Goal: Task Accomplishment & Management: Manage account settings

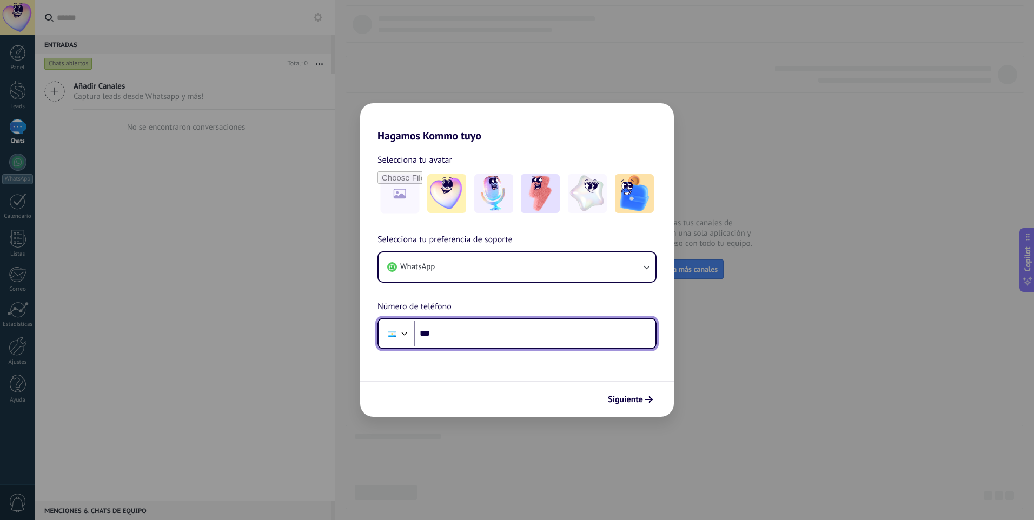
click at [515, 340] on input "***" at bounding box center [534, 333] width 241 height 25
type input "**********"
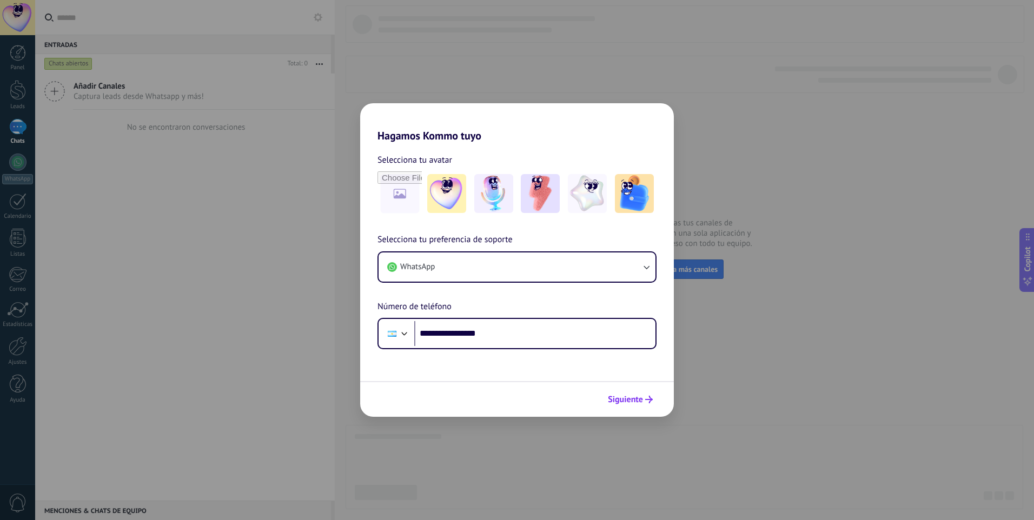
click at [628, 404] on span "Siguiente" at bounding box center [625, 400] width 35 height 8
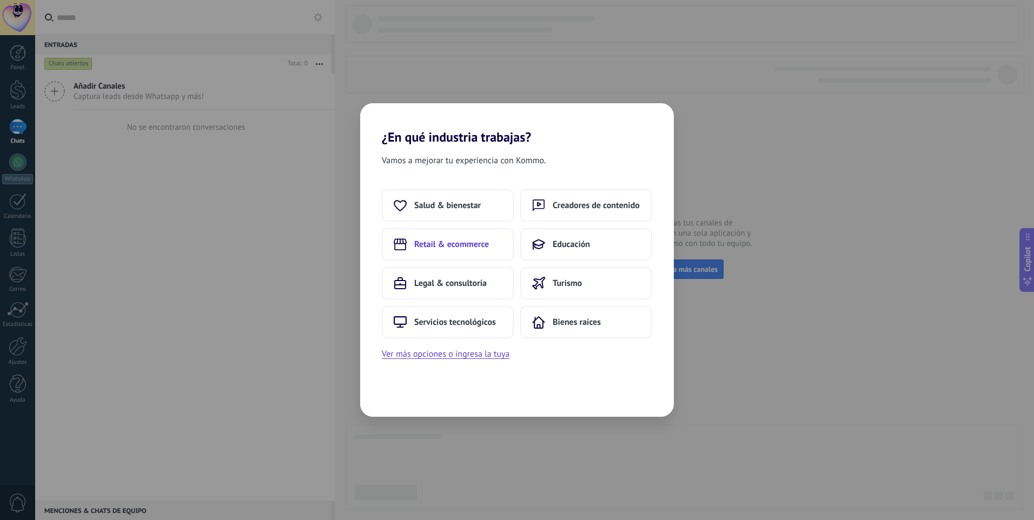
click at [464, 240] on span "Retail & ecommerce" at bounding box center [451, 244] width 75 height 11
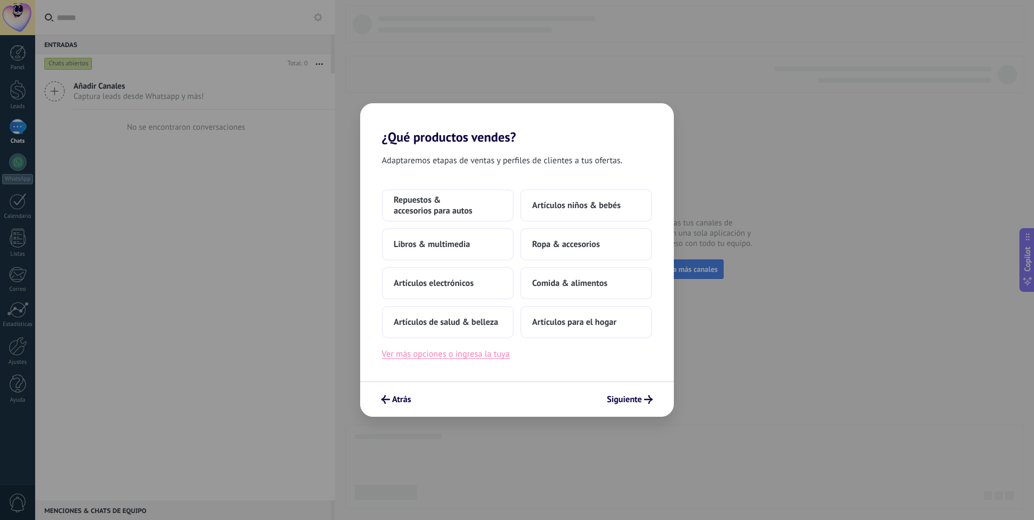
click at [476, 355] on button "Ver más opciones o ingresa la tuya" at bounding box center [446, 354] width 128 height 14
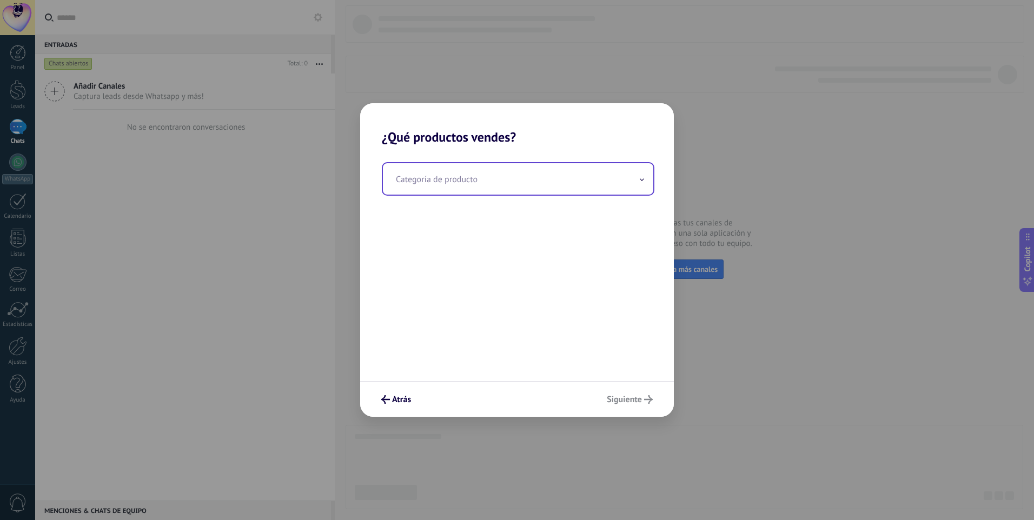
click at [483, 189] on input "text" at bounding box center [518, 178] width 270 height 31
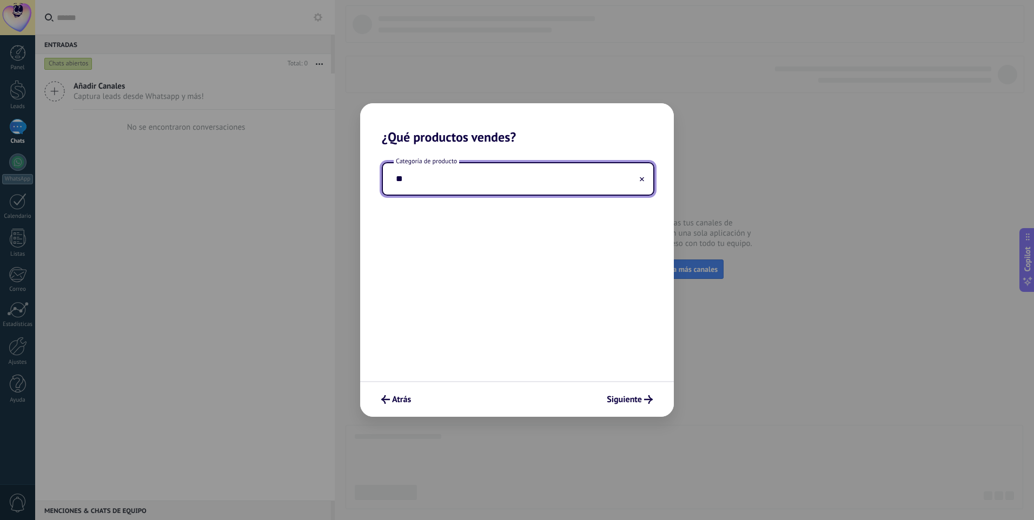
type input "*"
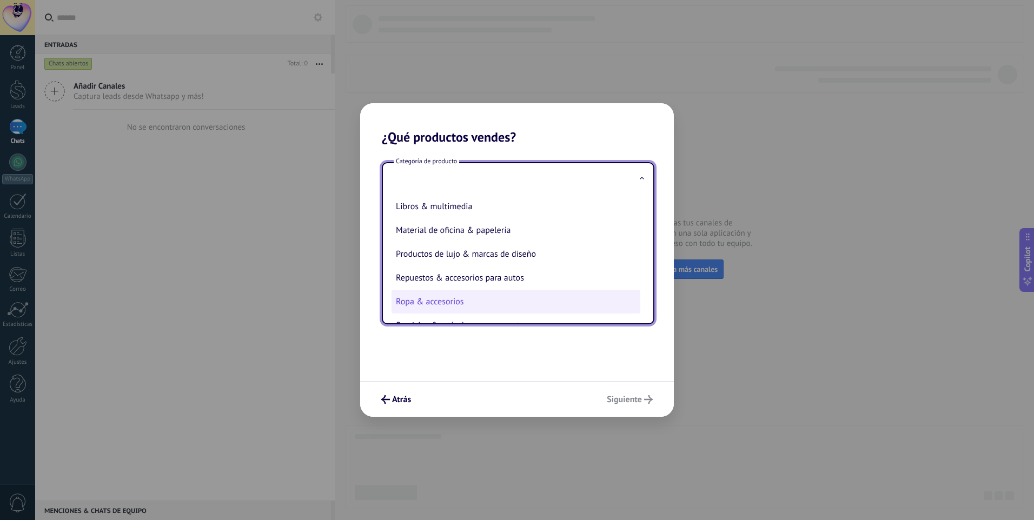
scroll to position [239, 0]
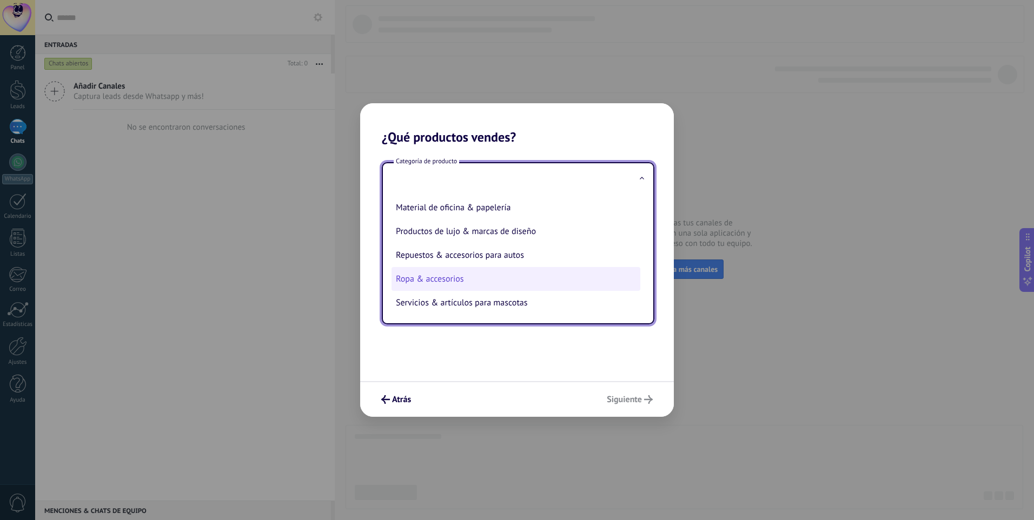
click at [490, 281] on li "Ropa & accesorios" at bounding box center [516, 279] width 249 height 24
type input "**********"
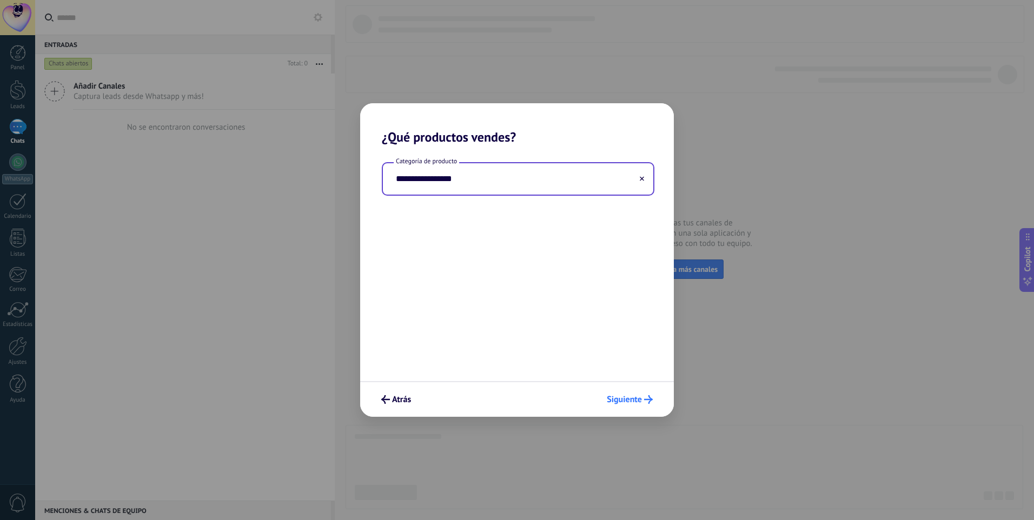
click at [621, 403] on span "Siguiente" at bounding box center [624, 400] width 35 height 8
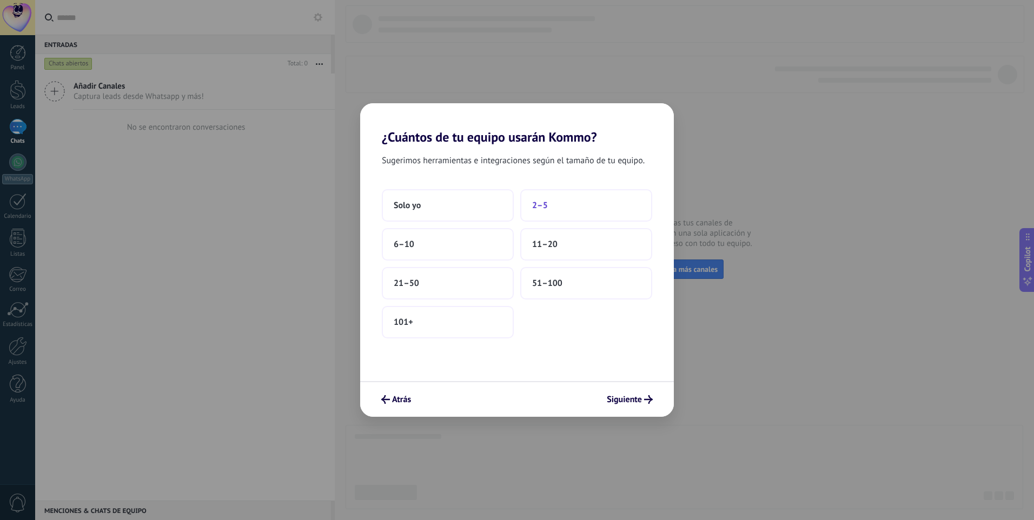
click at [578, 203] on button "2–5" at bounding box center [586, 205] width 132 height 32
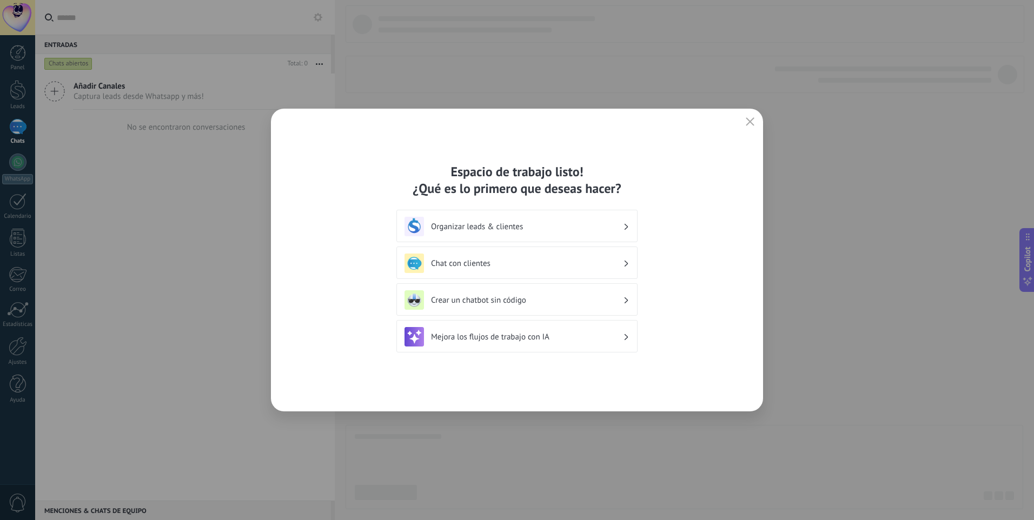
click at [575, 340] on h3 "Mejora los flujos de trabajo con IA" at bounding box center [527, 337] width 192 height 10
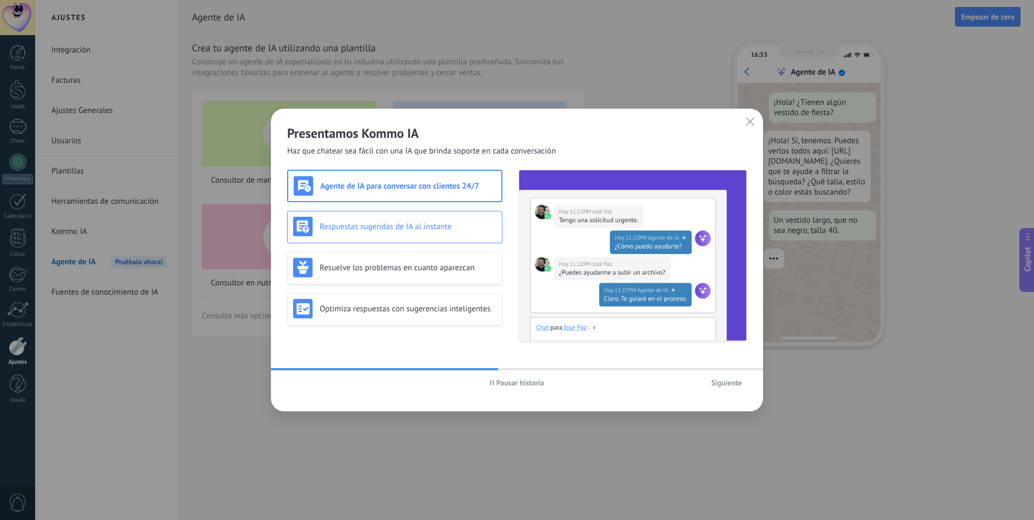
click at [450, 216] on div "Respuestas sugeridas de IA al instante" at bounding box center [394, 227] width 215 height 32
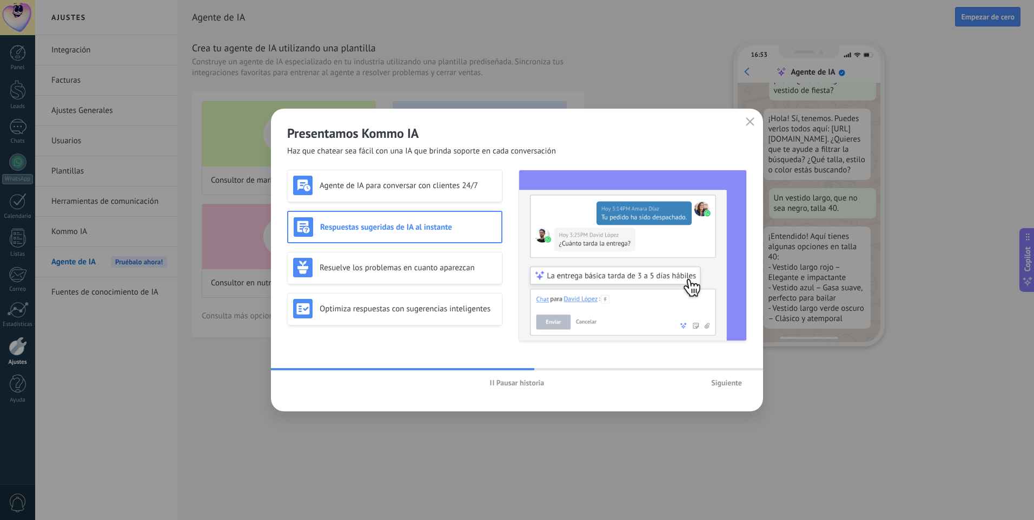
scroll to position [32, 0]
click at [459, 189] on h3 "Agente de IA para conversar con clientes 24/7" at bounding box center [408, 186] width 177 height 10
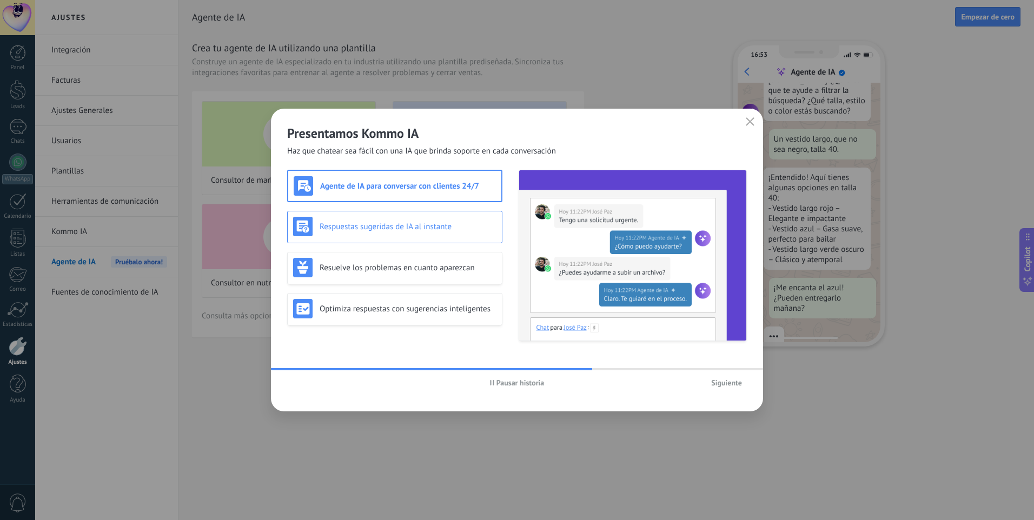
scroll to position [109, 0]
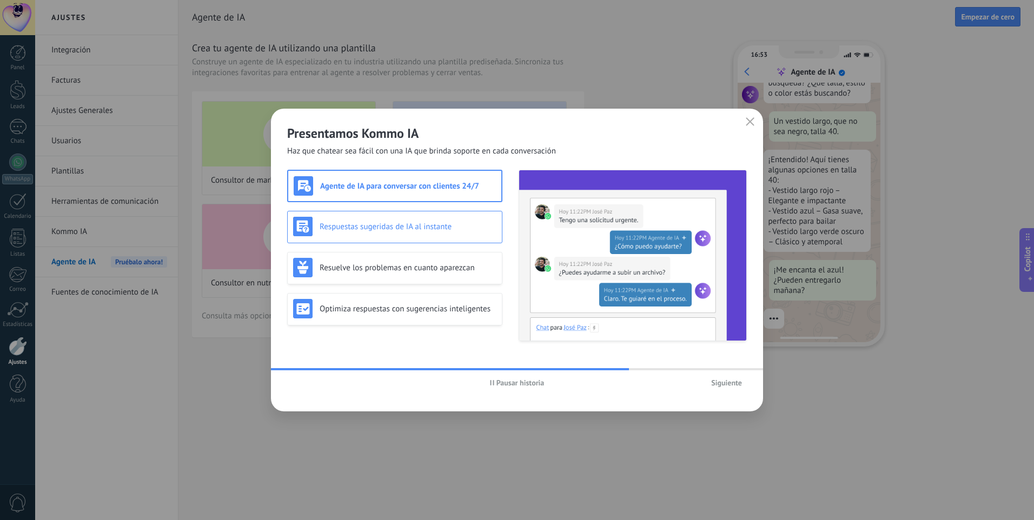
click at [451, 226] on h3 "Respuestas sugeridas de IA al instante" at bounding box center [408, 227] width 177 height 10
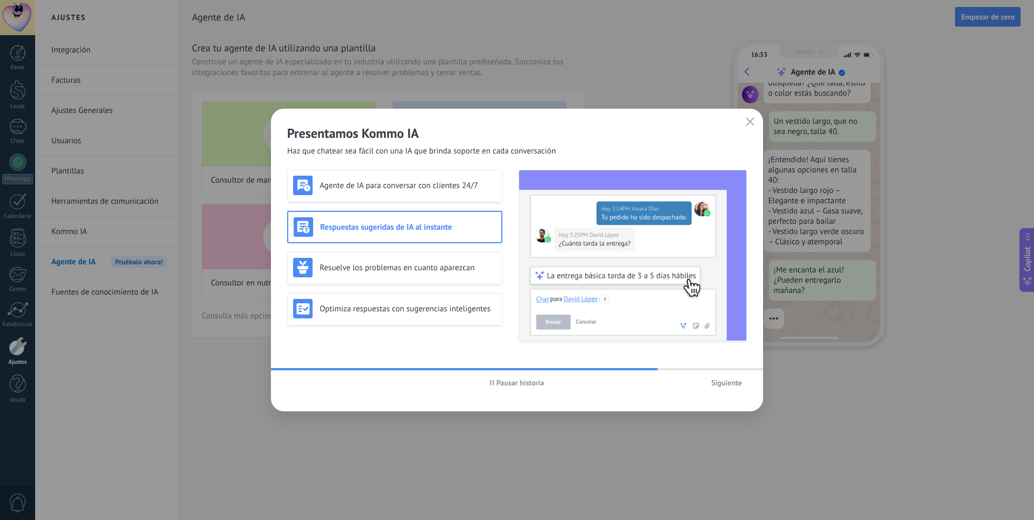
click at [721, 385] on span "Siguiente" at bounding box center [726, 383] width 31 height 8
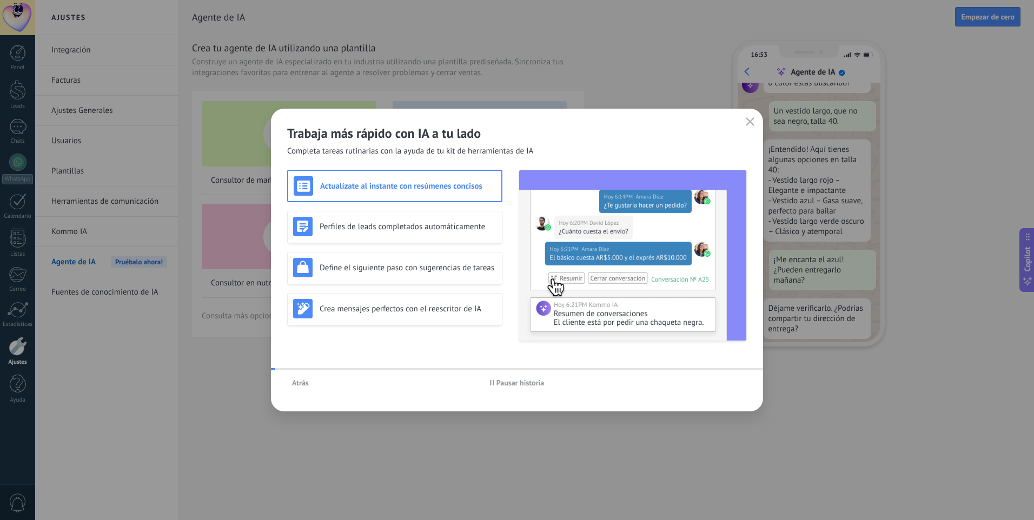
scroll to position [130, 0]
click at [299, 380] on span "Atrás" at bounding box center [300, 383] width 17 height 8
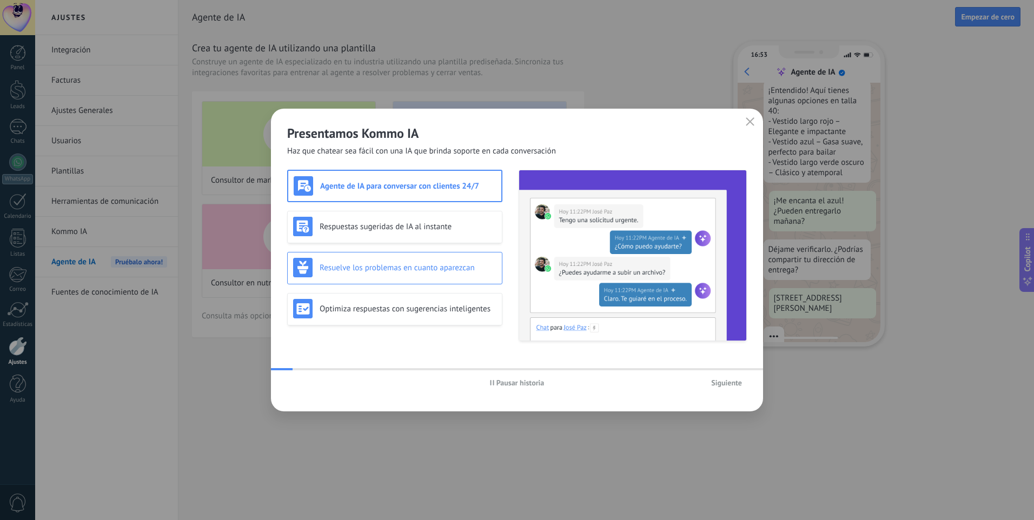
scroll to position [196, 0]
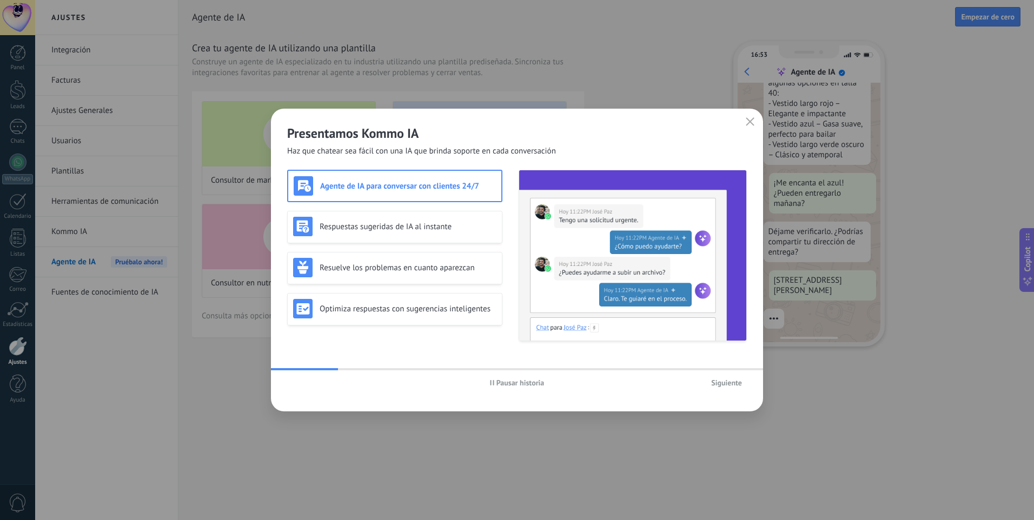
click at [728, 385] on span "Siguiente" at bounding box center [726, 383] width 31 height 8
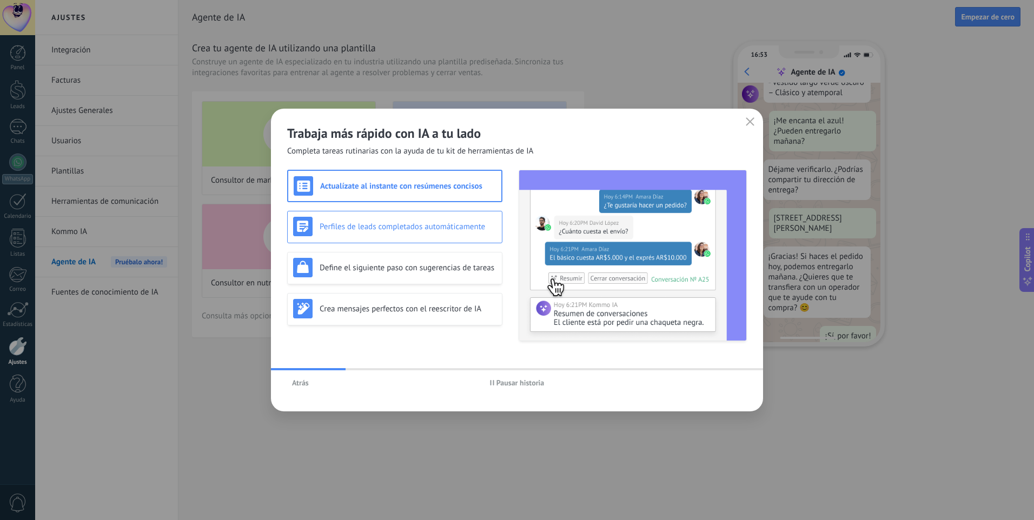
scroll to position [276, 0]
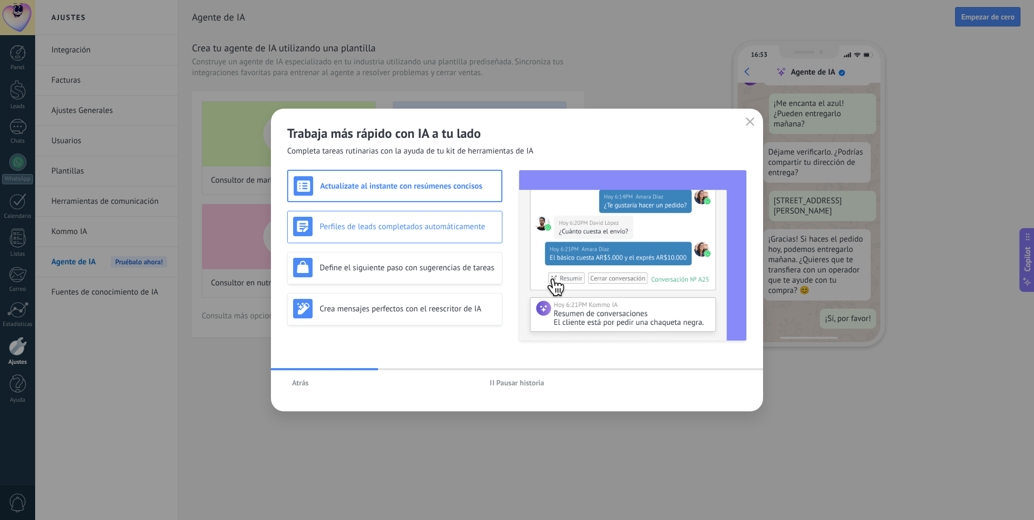
click at [390, 217] on div "Perfiles de leads completados automáticamente" at bounding box center [394, 226] width 203 height 19
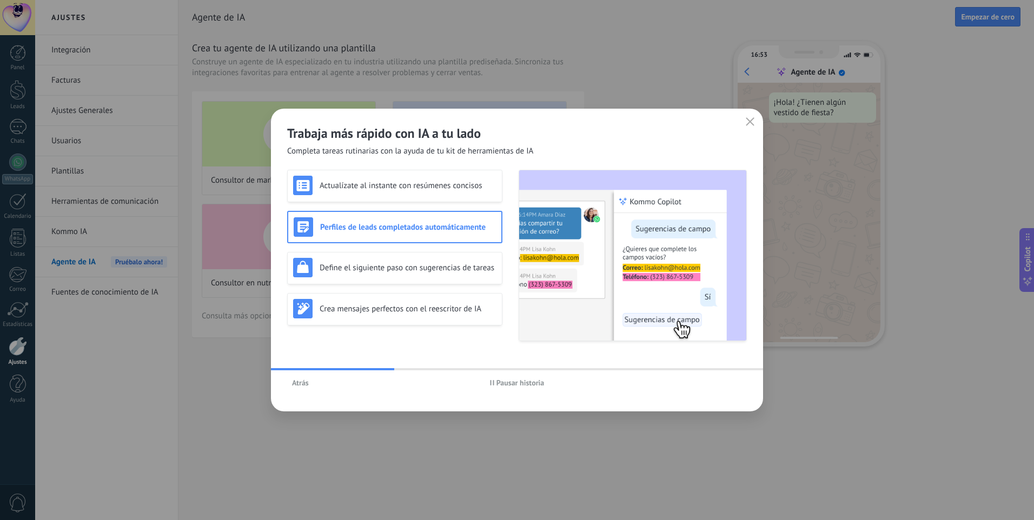
scroll to position [0, 0]
click at [388, 275] on div "Define el siguiente paso con sugerencias de tareas" at bounding box center [394, 267] width 203 height 19
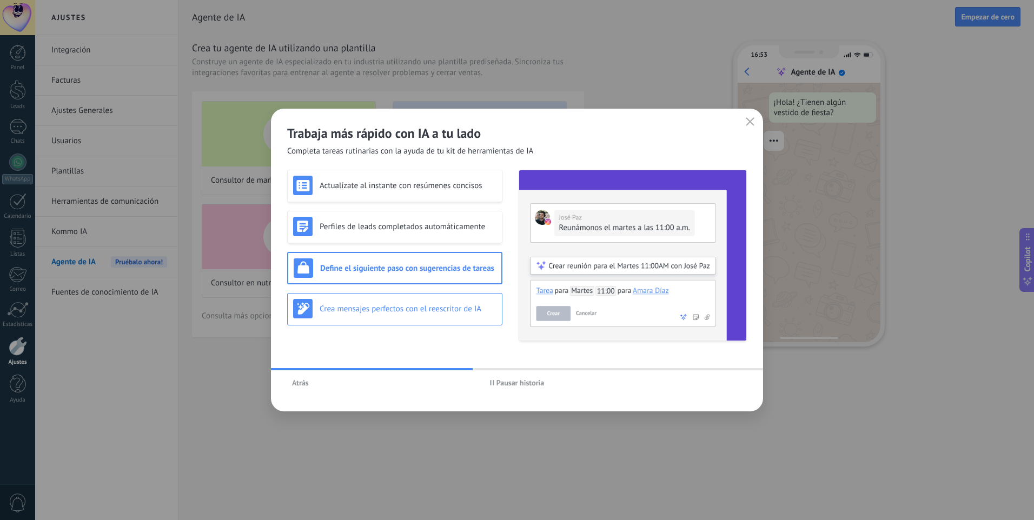
click at [398, 314] on div "Crea mensajes perfectos con el reescritor de IA" at bounding box center [394, 308] width 203 height 19
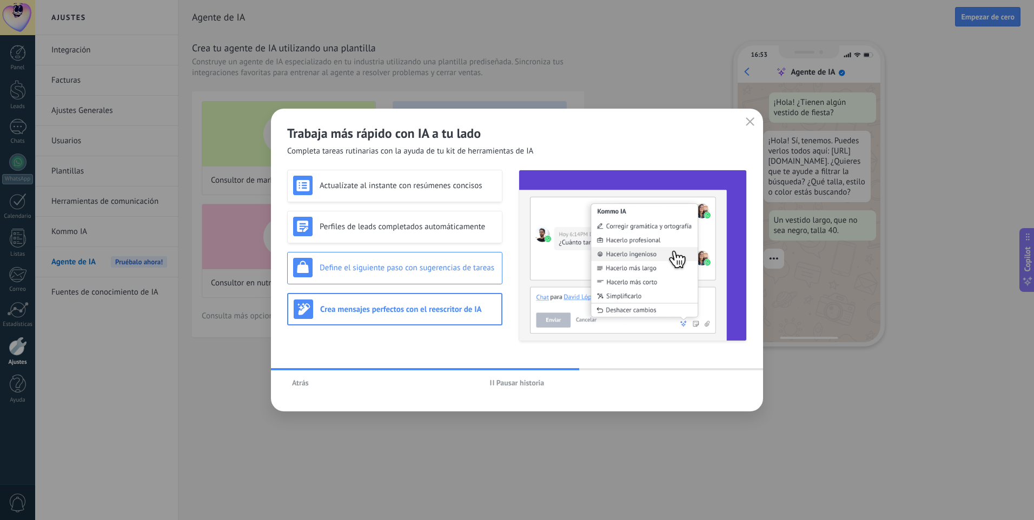
click at [408, 279] on div "Define el siguiente paso con sugerencias de tareas" at bounding box center [394, 268] width 215 height 32
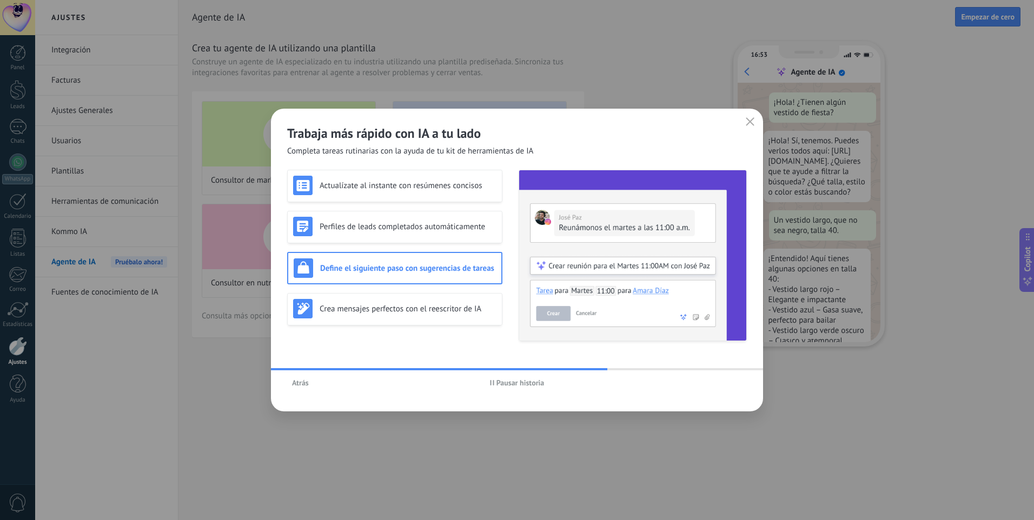
scroll to position [32, 0]
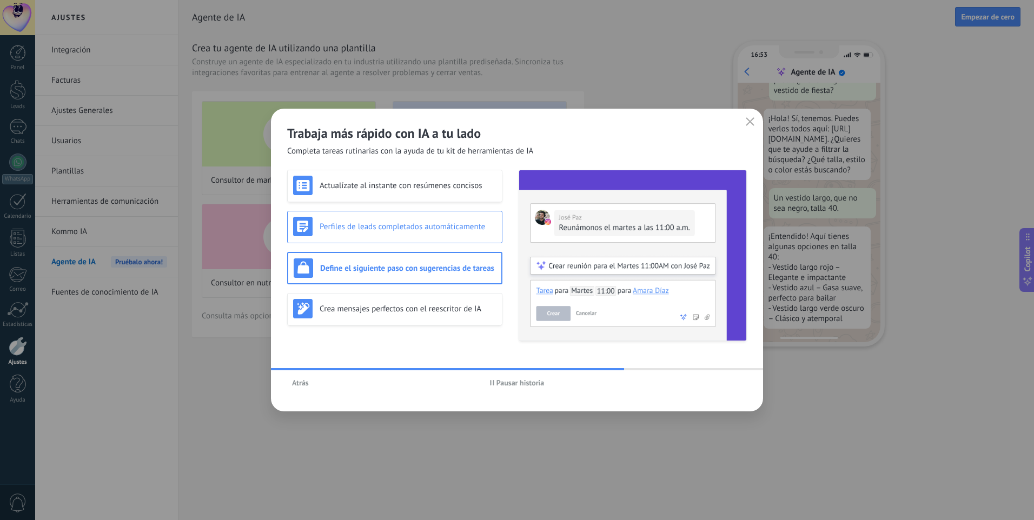
click at [413, 235] on div "Perfiles de leads completados automáticamente" at bounding box center [394, 226] width 203 height 19
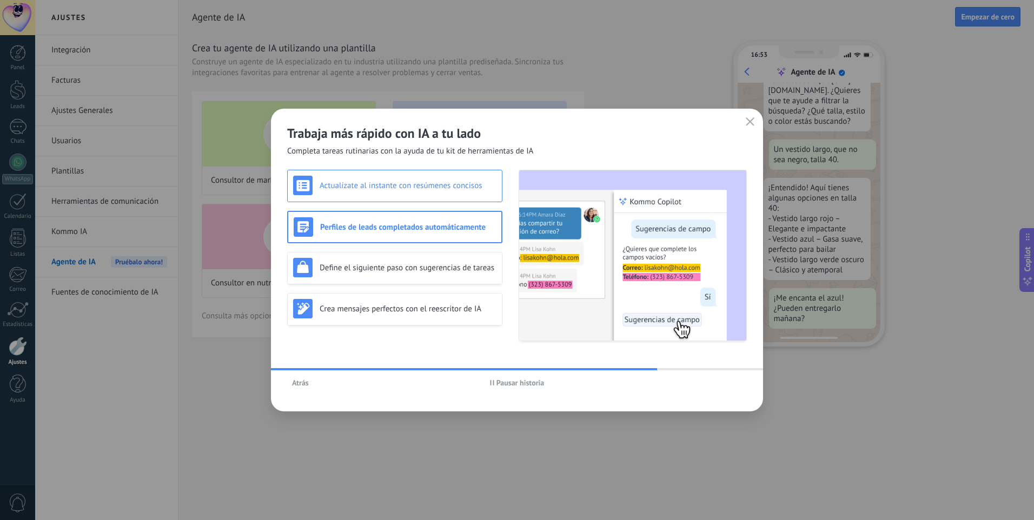
click at [420, 201] on div "Actualízate al instante con resúmenes concisos" at bounding box center [394, 186] width 215 height 32
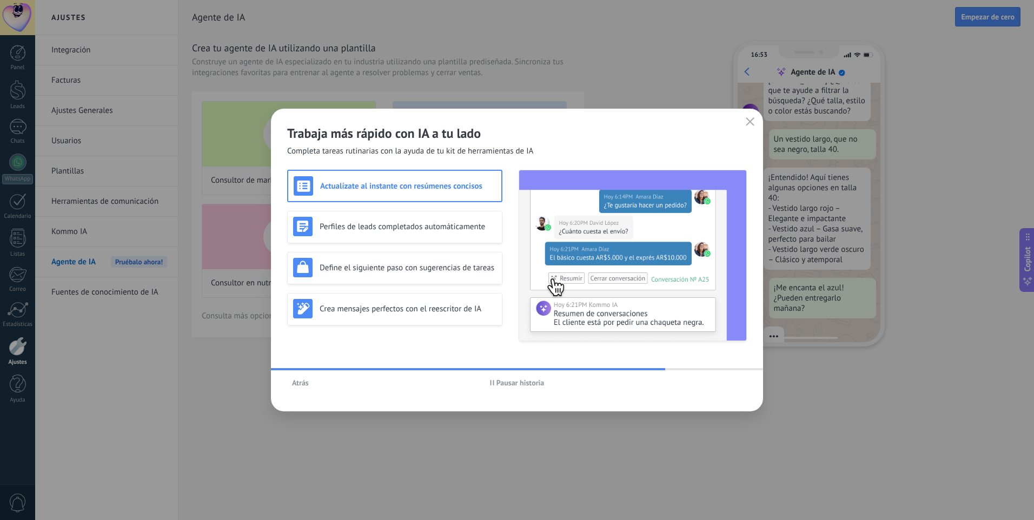
scroll to position [109, 0]
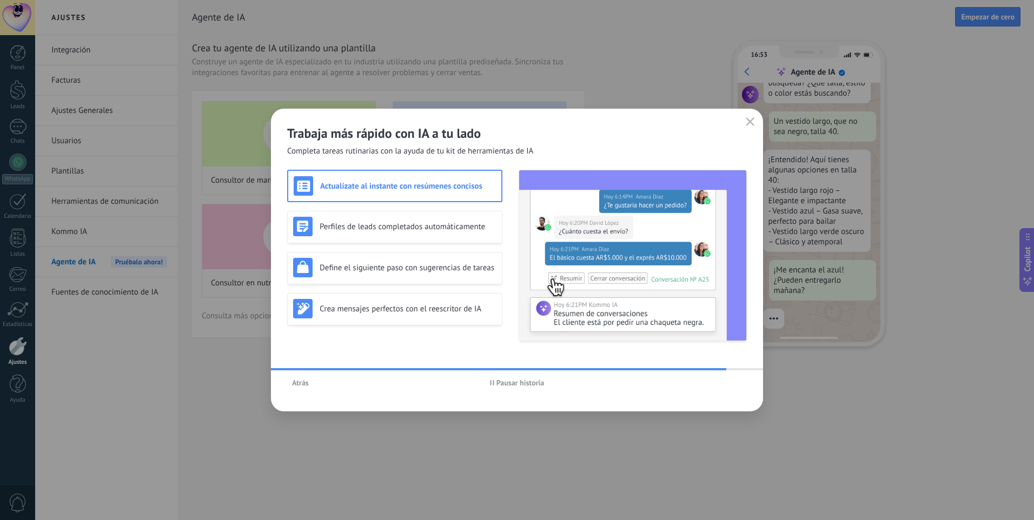
click at [527, 378] on button "Pausar historia" at bounding box center [517, 383] width 64 height 16
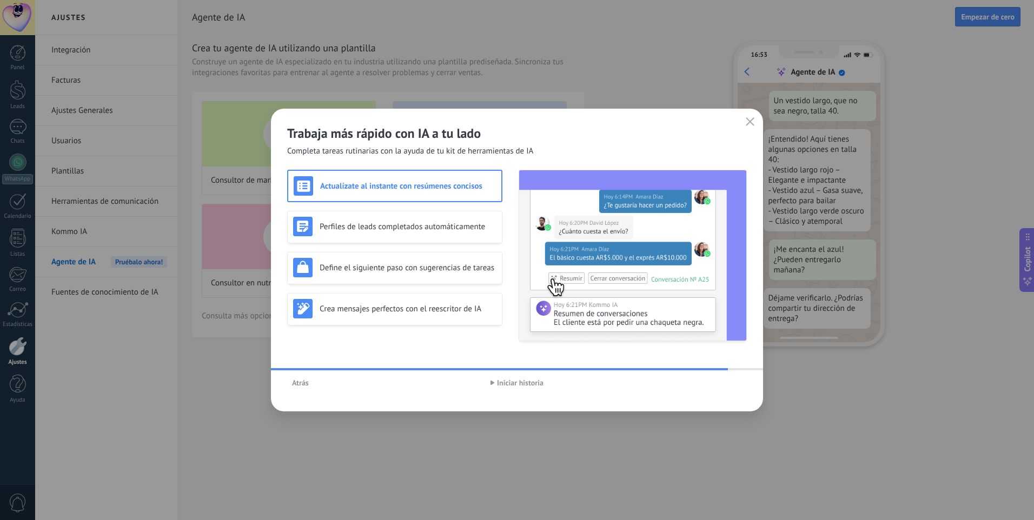
click at [528, 382] on span "Iniciar historia" at bounding box center [520, 383] width 47 height 8
click at [748, 130] on div "Trabaja más rápido con IA a tu lado Completa tareas rutinarias con la ayuda de …" at bounding box center [517, 133] width 492 height 48
click at [750, 122] on use "button" at bounding box center [751, 121] width 8 height 8
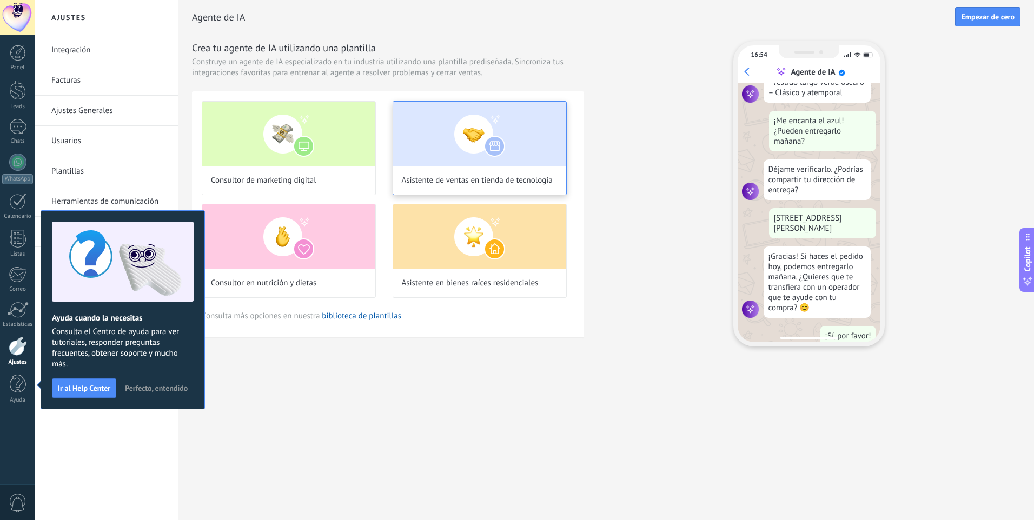
scroll to position [276, 0]
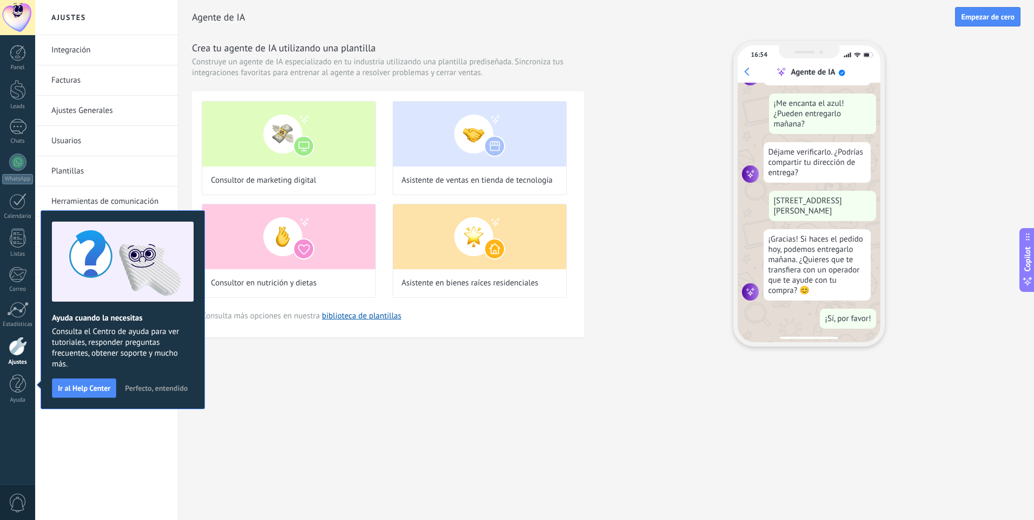
drag, startPoint x: 478, startPoint y: 119, endPoint x: 432, endPoint y: 348, distance: 233.9
click at [432, 348] on div "Agente de IA Empezar [PERSON_NAME] Crea tu agente de IA utilizando una plantill…" at bounding box center [607, 191] width 856 height 382
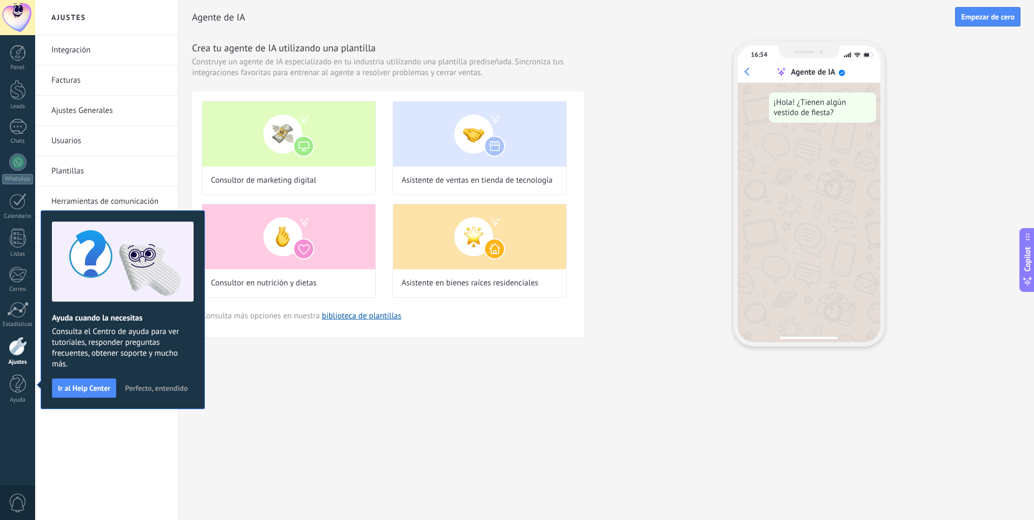
scroll to position [0, 0]
click at [123, 385] on button "Perfecto, entendido" at bounding box center [156, 388] width 72 height 16
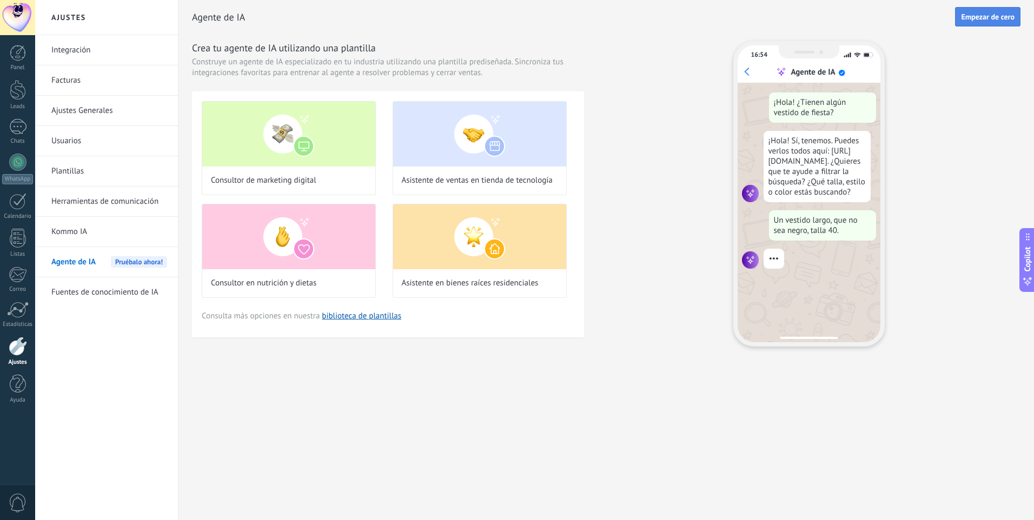
click at [983, 24] on button "Empezar de cero" at bounding box center [987, 16] width 65 height 19
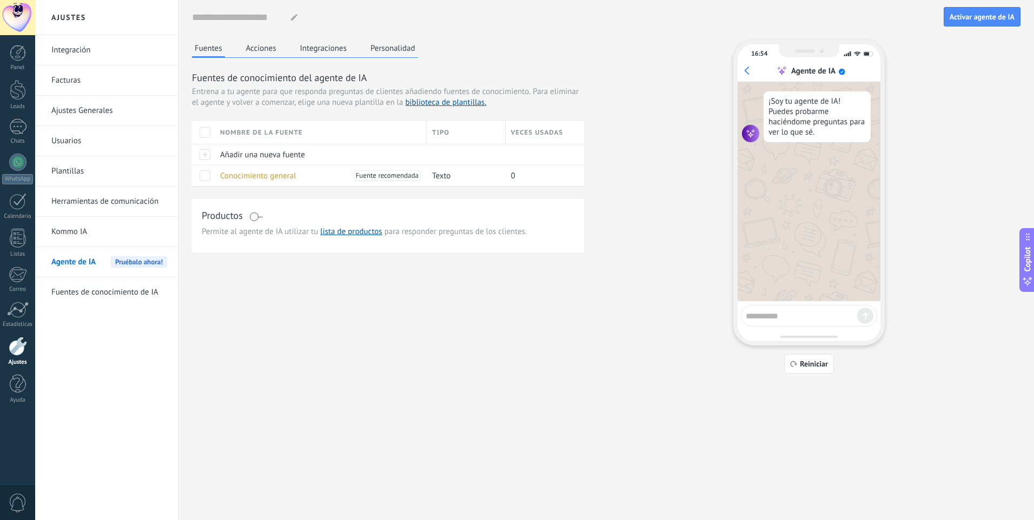
click at [252, 218] on span at bounding box center [256, 217] width 14 height 9
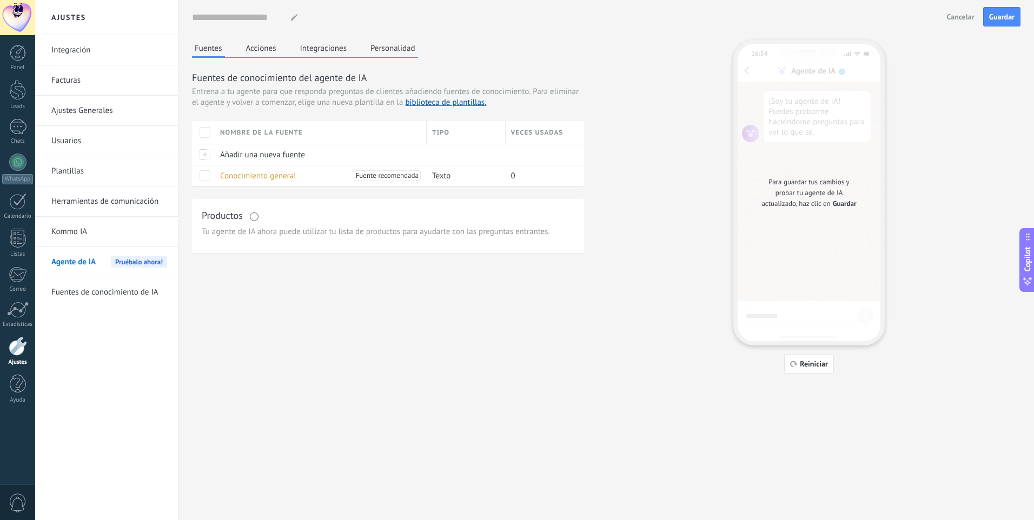
click at [256, 217] on span at bounding box center [256, 217] width 14 height 9
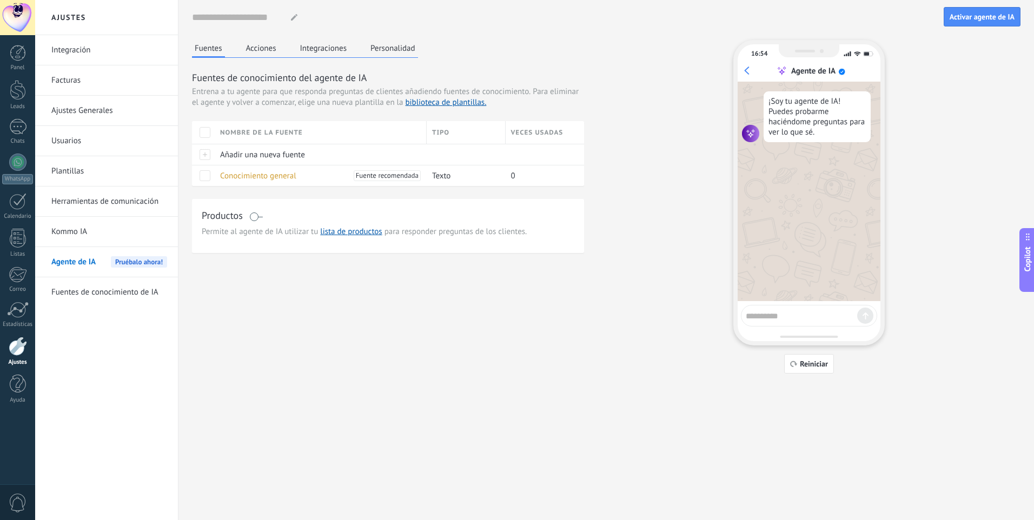
click at [256, 217] on span at bounding box center [256, 217] width 14 height 9
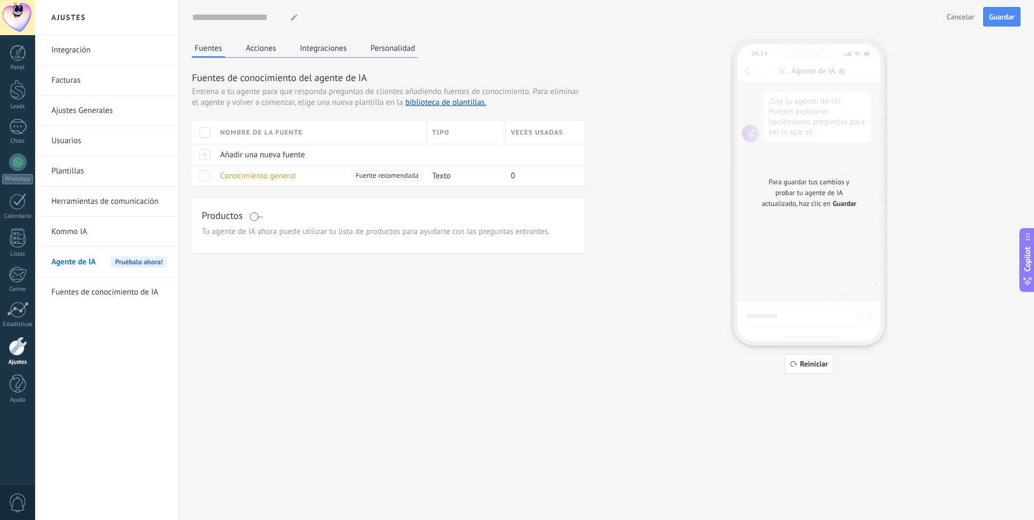
click at [262, 55] on button "Acciones" at bounding box center [261, 48] width 36 height 16
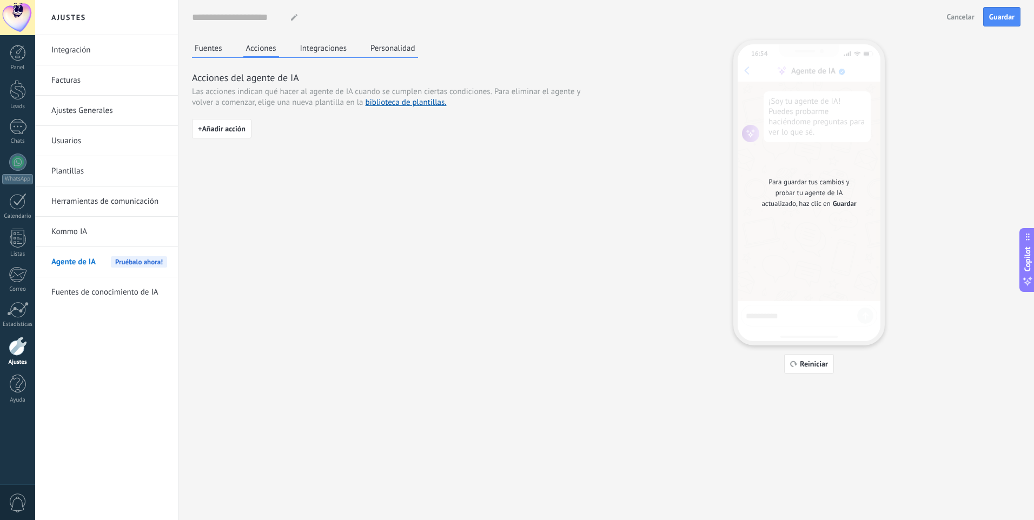
click at [298, 49] on button "Integraciones" at bounding box center [324, 48] width 52 height 16
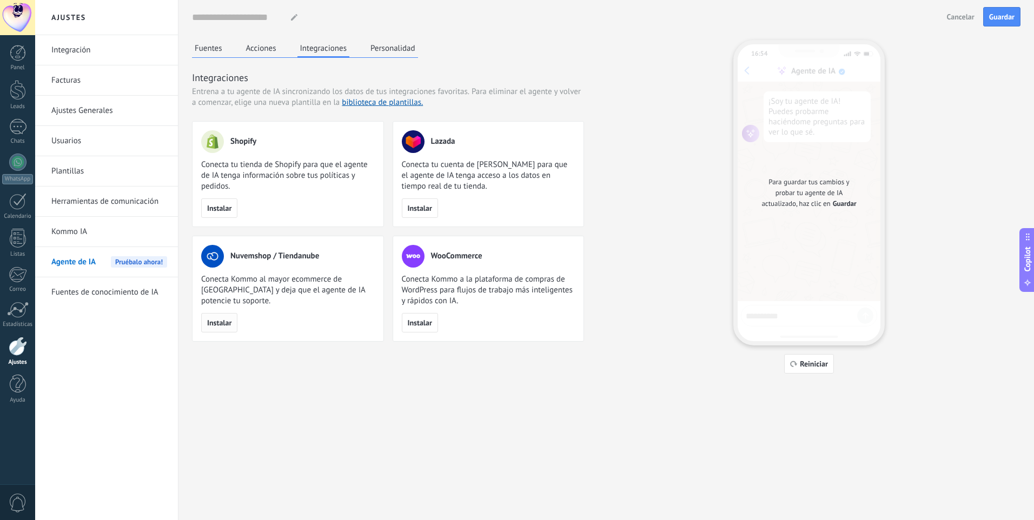
click at [216, 320] on span "Instalar" at bounding box center [219, 323] width 24 height 8
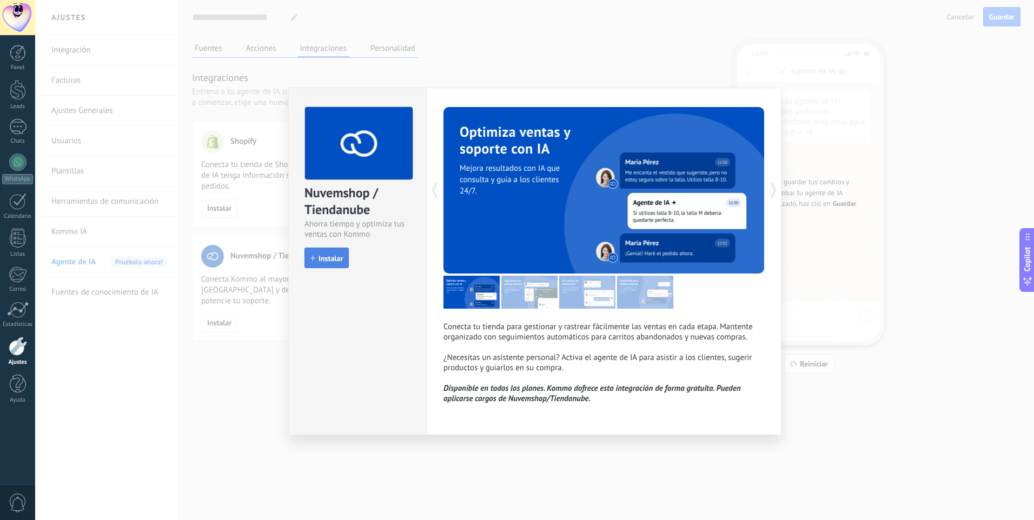
click at [329, 268] on button "Instalar" at bounding box center [327, 258] width 44 height 21
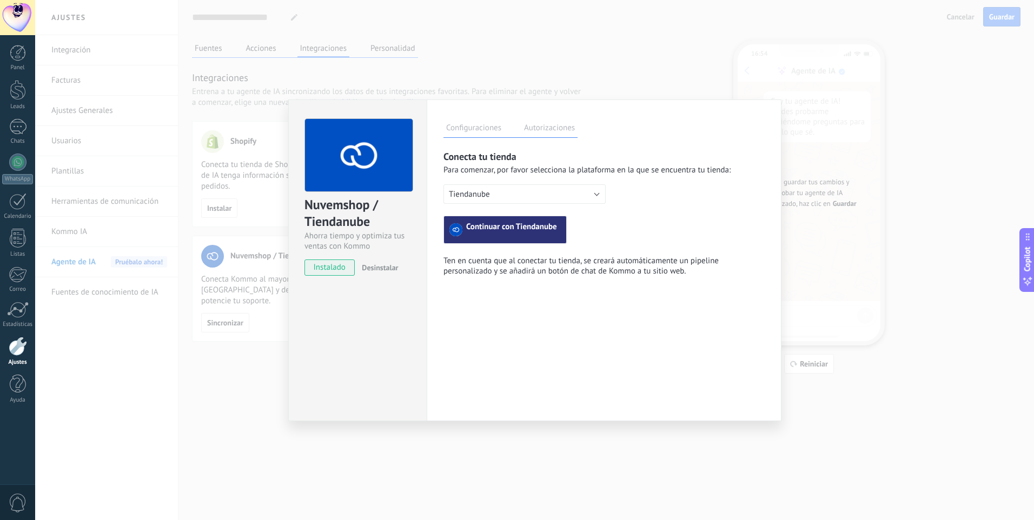
click at [540, 229] on span "Continuar con Tiendanube" at bounding box center [511, 229] width 91 height 13
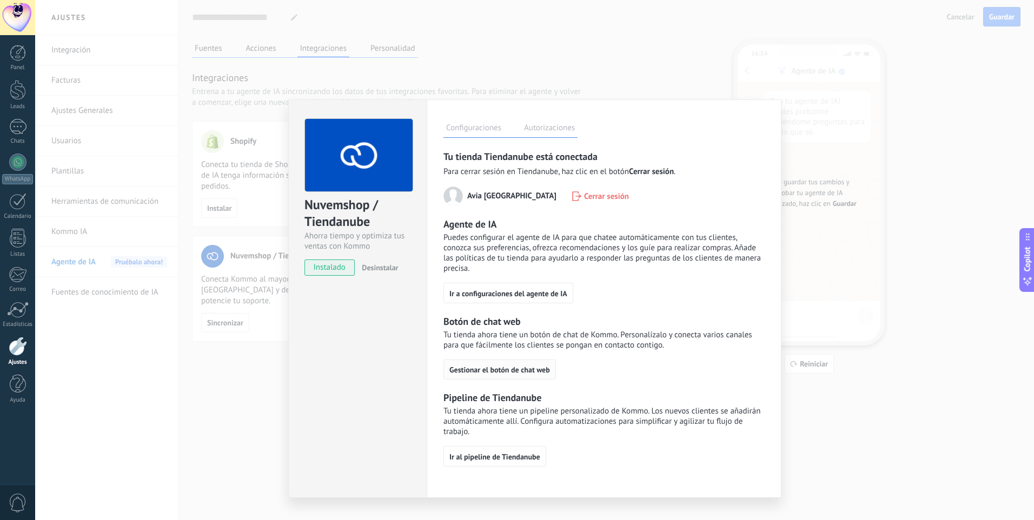
click at [536, 366] on span "Gestionar el botón de chat web" at bounding box center [500, 370] width 101 height 8
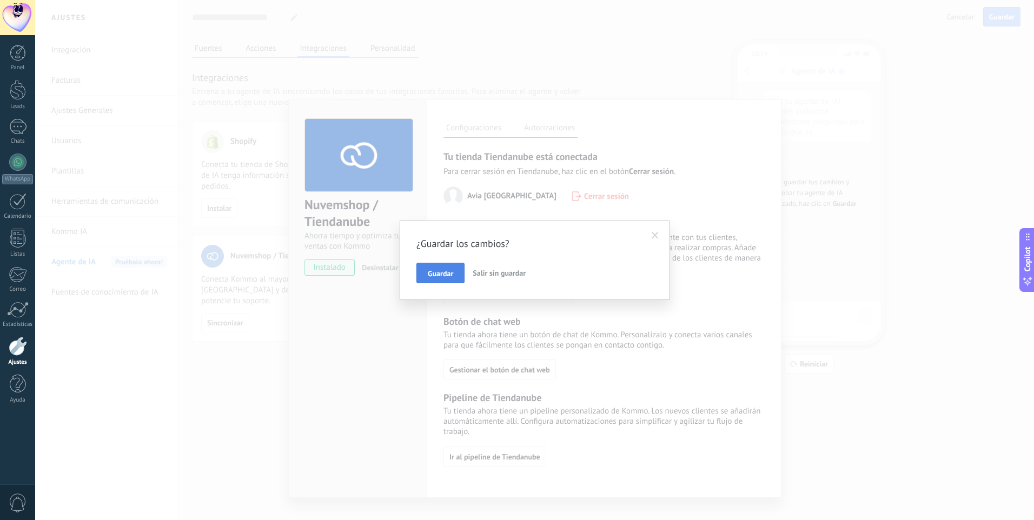
click at [455, 278] on button "Guardar" at bounding box center [441, 273] width 48 height 21
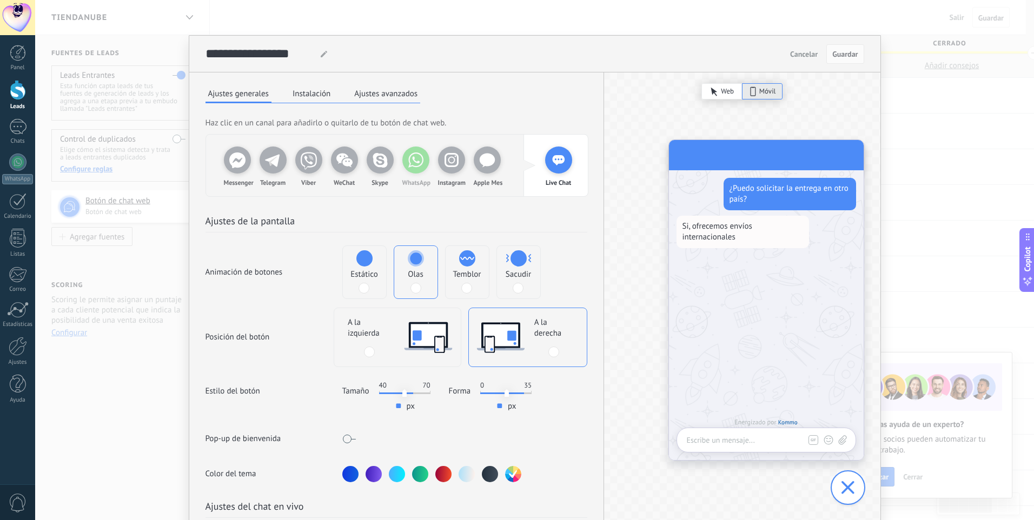
click at [421, 163] on icon at bounding box center [416, 160] width 22 height 22
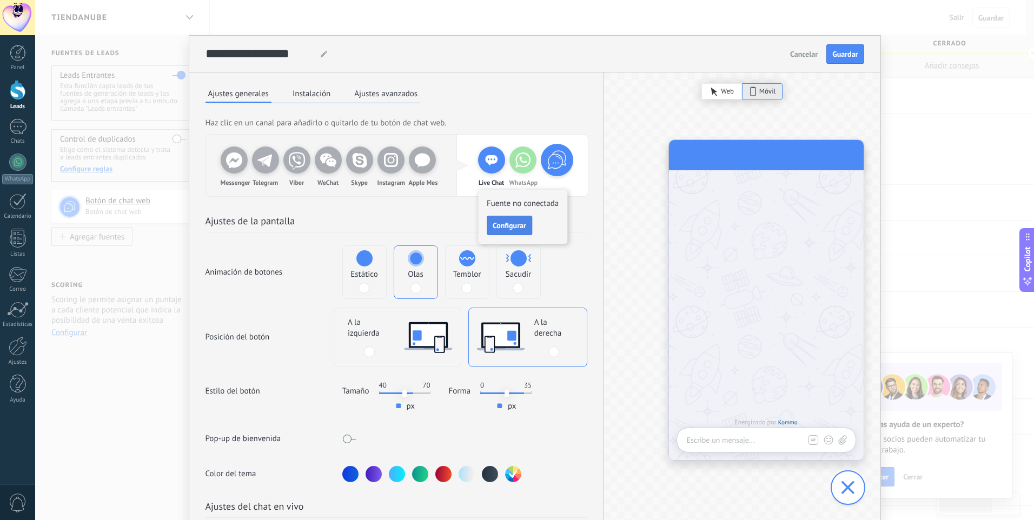
click at [508, 225] on span "Configurar" at bounding box center [510, 226] width 34 height 8
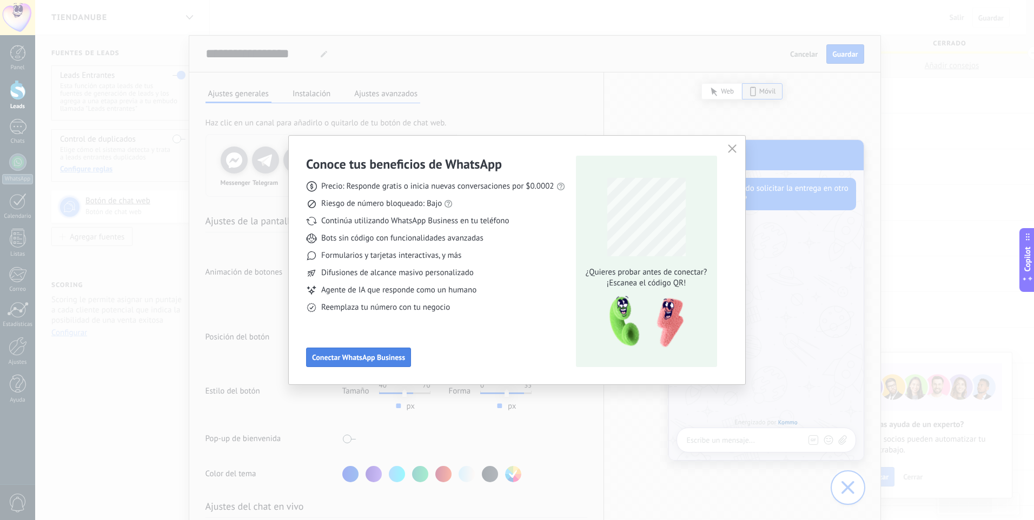
click at [357, 354] on span "Conectar WhatsApp Business" at bounding box center [358, 358] width 93 height 8
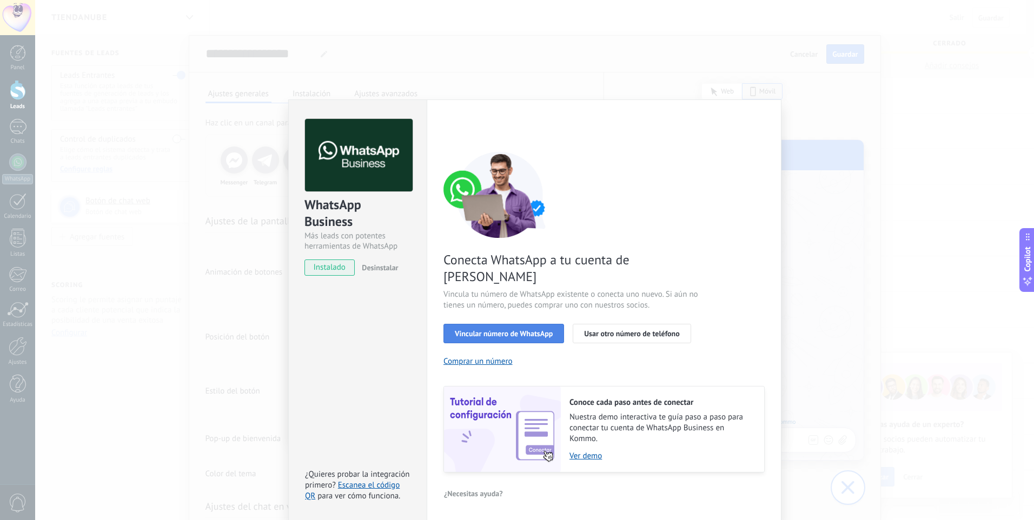
click at [514, 330] on span "Vincular número de WhatsApp" at bounding box center [504, 334] width 98 height 8
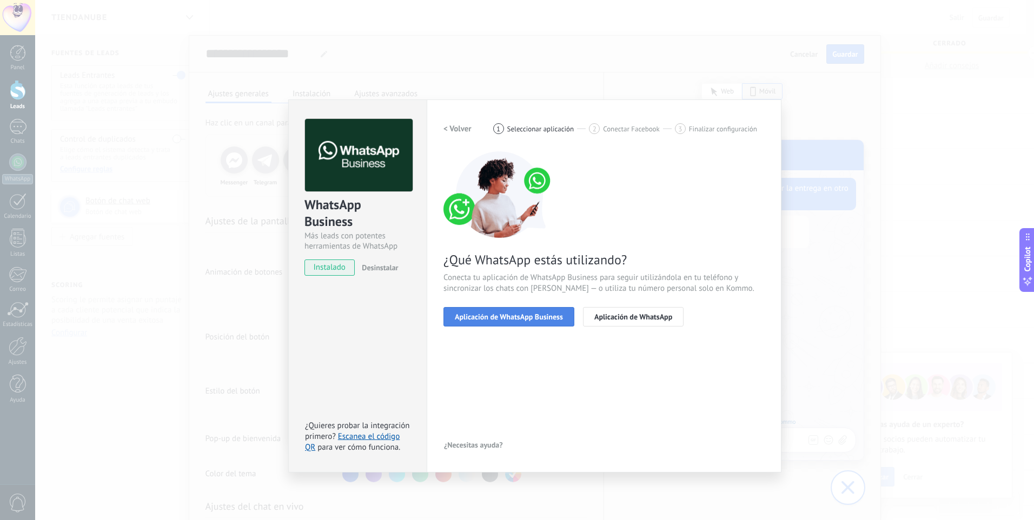
click at [513, 321] on span "Aplicación de WhatsApp Business" at bounding box center [509, 317] width 108 height 8
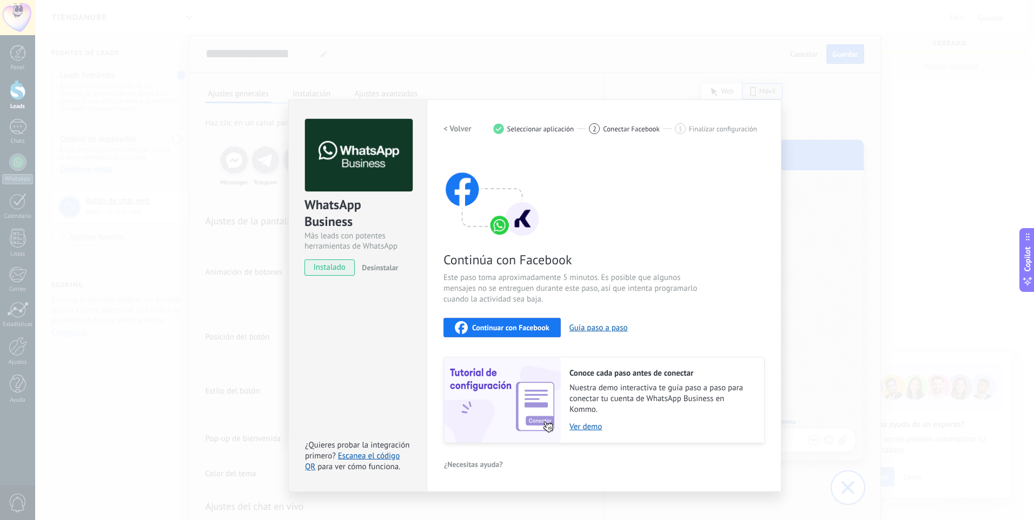
click at [537, 329] on span "Continuar con Facebook" at bounding box center [510, 328] width 77 height 8
click at [451, 134] on button "< Volver" at bounding box center [458, 128] width 28 height 19
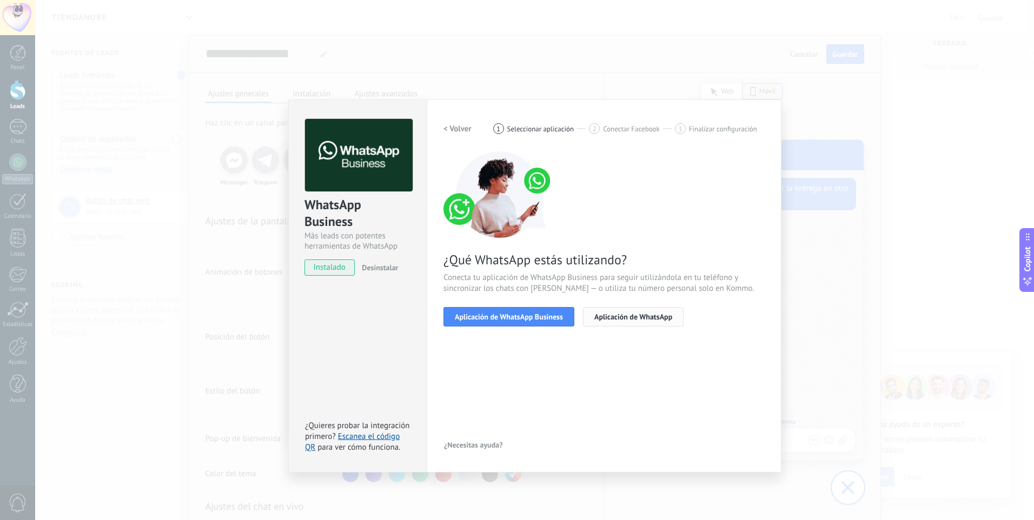
click at [612, 319] on span "Aplicación de WhatsApp" at bounding box center [634, 317] width 78 height 8
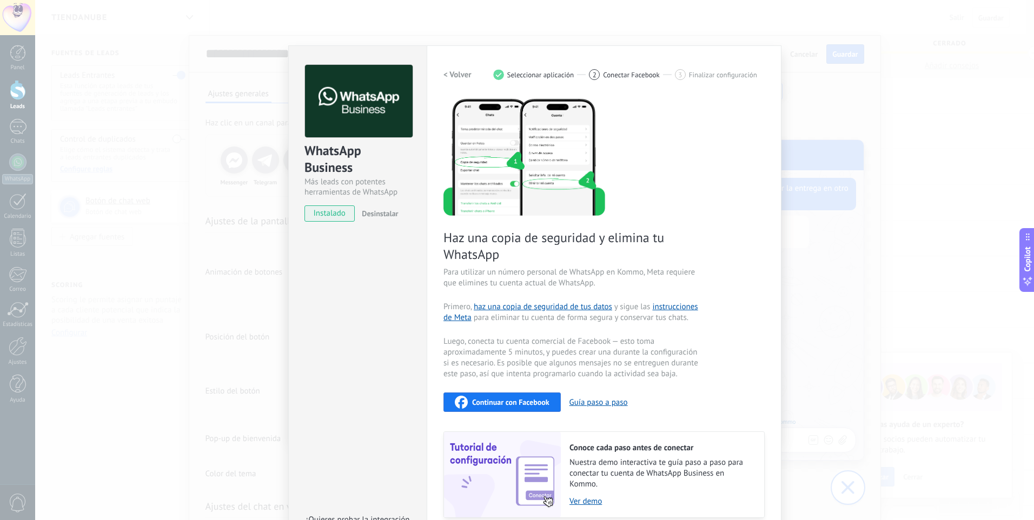
scroll to position [100, 0]
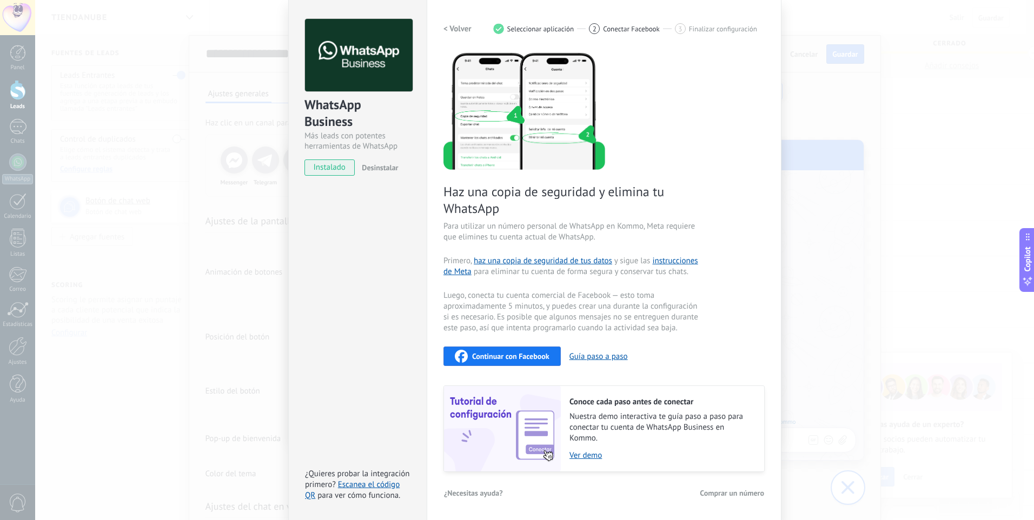
click at [541, 360] on span "Continuar con Facebook" at bounding box center [510, 357] width 77 height 8
click at [573, 357] on button "Guía paso a paso" at bounding box center [599, 357] width 58 height 10
